Goal: Information Seeking & Learning: Learn about a topic

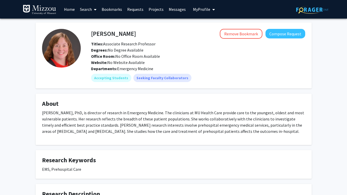
click at [94, 8] on span at bounding box center [94, 10] width 5 height 18
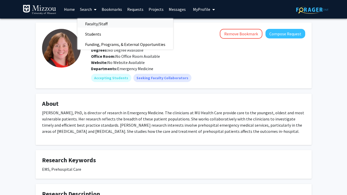
click at [101, 20] on span "Faculty/Staff" at bounding box center [96, 24] width 38 height 10
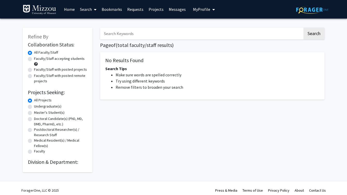
click at [89, 11] on link "Search" at bounding box center [88, 9] width 22 height 18
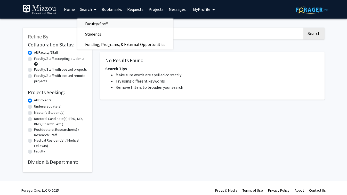
click at [96, 26] on span "Faculty/Staff" at bounding box center [96, 24] width 38 height 10
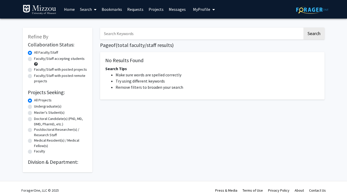
click at [82, 12] on link "Search" at bounding box center [88, 9] width 22 height 18
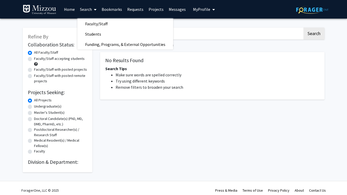
click at [82, 12] on link "Search" at bounding box center [88, 9] width 22 height 18
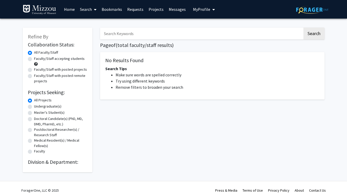
drag, startPoint x: 82, startPoint y: 12, endPoint x: 68, endPoint y: 4, distance: 16.3
click at [68, 4] on link "Home" at bounding box center [69, 9] width 16 height 18
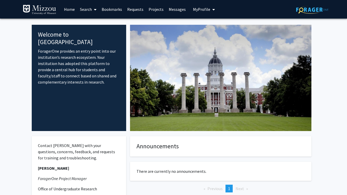
click at [90, 9] on link "Search" at bounding box center [88, 9] width 22 height 18
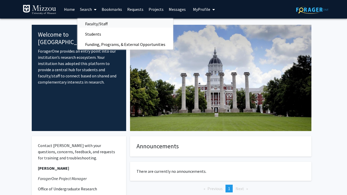
click at [93, 21] on span "Faculty/Staff" at bounding box center [96, 24] width 38 height 10
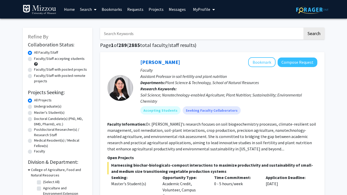
click at [34, 59] on label "Faculty/Staff accepting students" at bounding box center [59, 58] width 51 height 5
click at [34, 59] on input "Faculty/Staff accepting students" at bounding box center [35, 57] width 3 height 3
radio input "true"
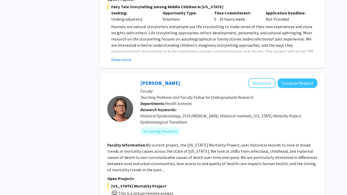
scroll to position [2482, 0]
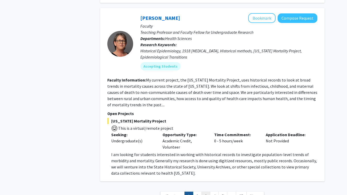
click at [205, 192] on link "3" at bounding box center [206, 196] width 9 height 9
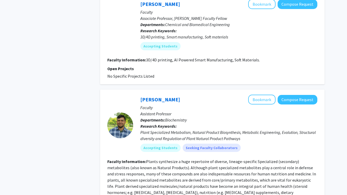
scroll to position [1130, 0]
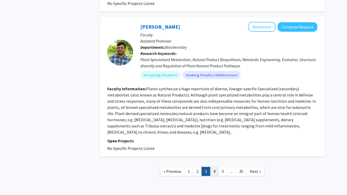
click at [214, 167] on link "4" at bounding box center [214, 171] width 9 height 9
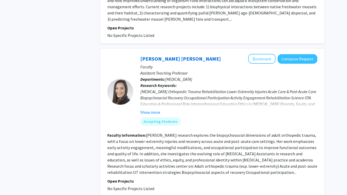
scroll to position [1211, 0]
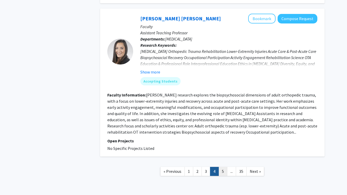
click at [221, 167] on link "5" at bounding box center [223, 171] width 9 height 9
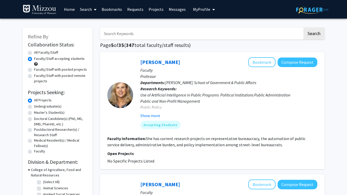
click at [174, 36] on input "Search Keywords" at bounding box center [201, 34] width 203 height 12
type input "resident"
click at [304, 28] on button "Search" at bounding box center [314, 34] width 21 height 12
radio input "true"
